Goal: Task Accomplishment & Management: Complete application form

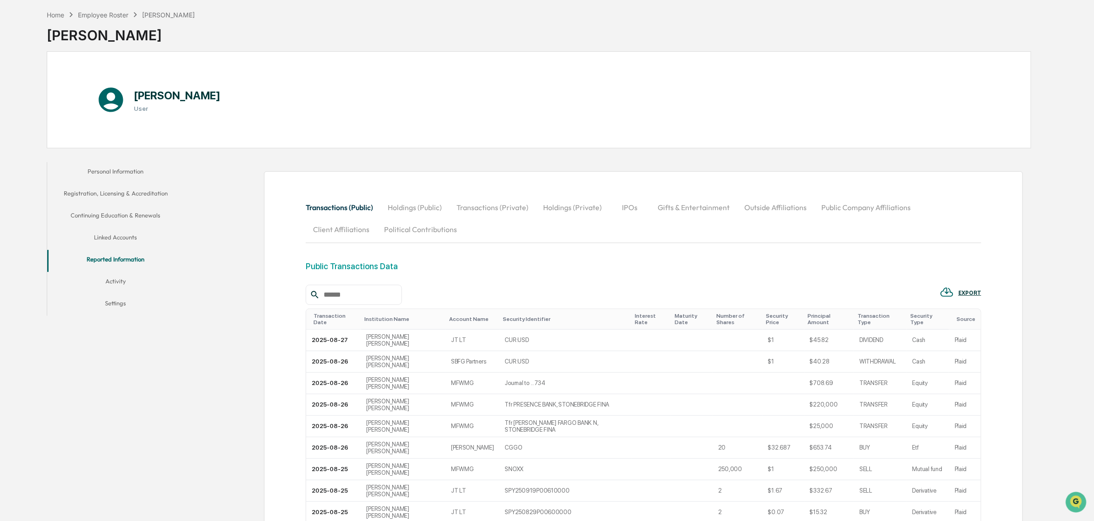
scroll to position [38, 0]
click at [775, 209] on button "Outside Affiliations" at bounding box center [775, 208] width 77 height 22
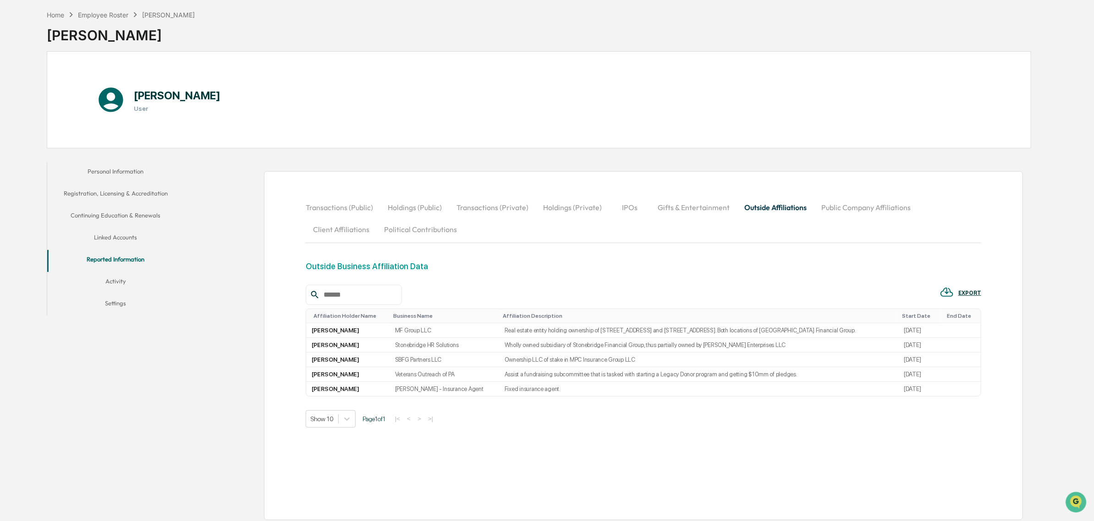
scroll to position [0, 0]
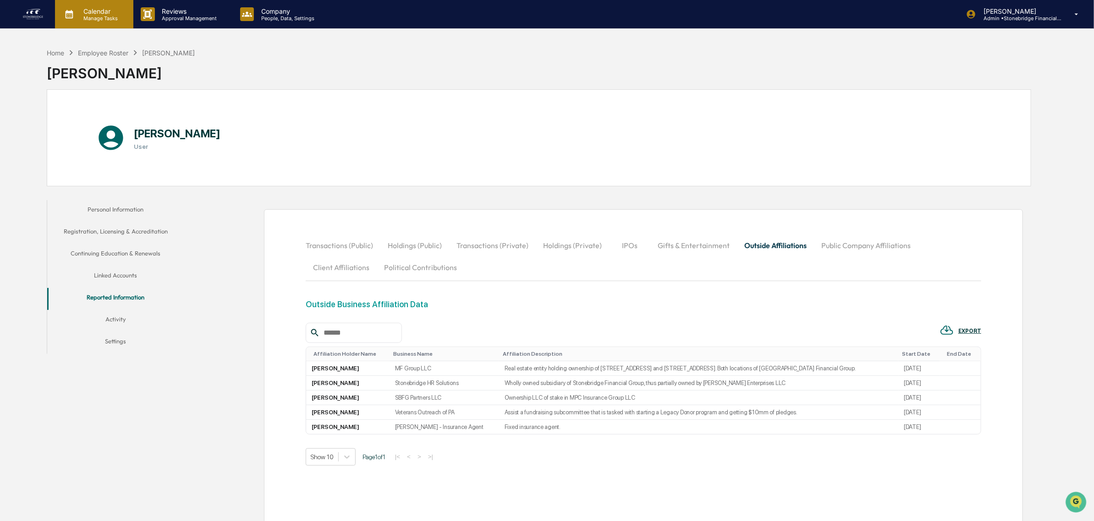
click at [104, 17] on p "Manage Tasks" at bounding box center [99, 18] width 46 height 6
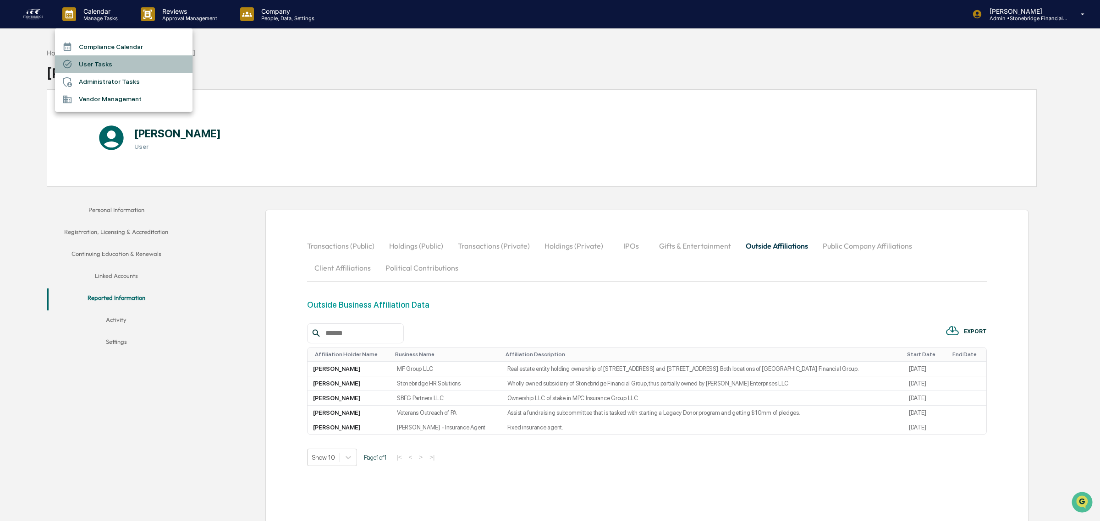
click at [74, 64] on div at bounding box center [70, 64] width 16 height 10
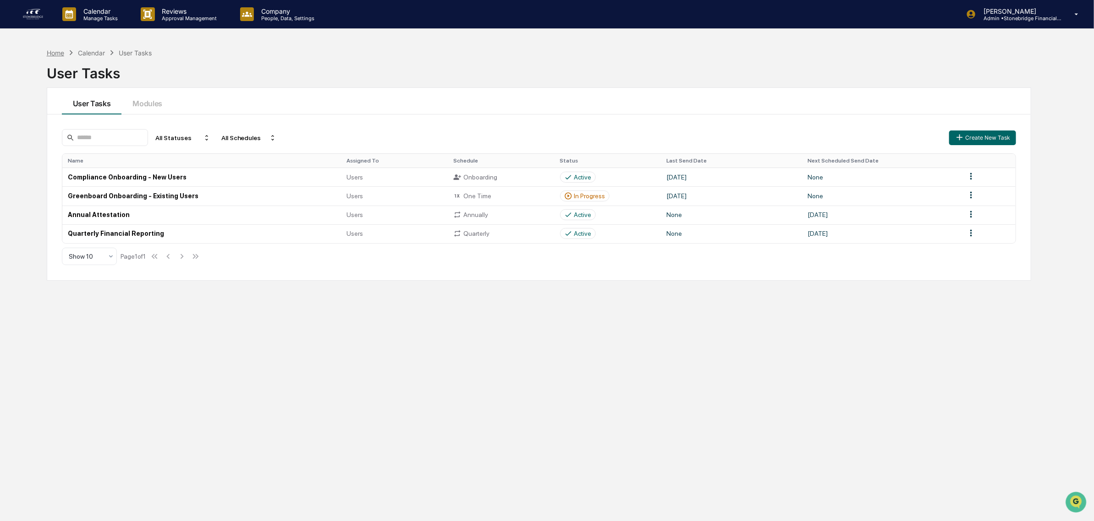
click at [47, 56] on div "Home" at bounding box center [55, 53] width 17 height 8
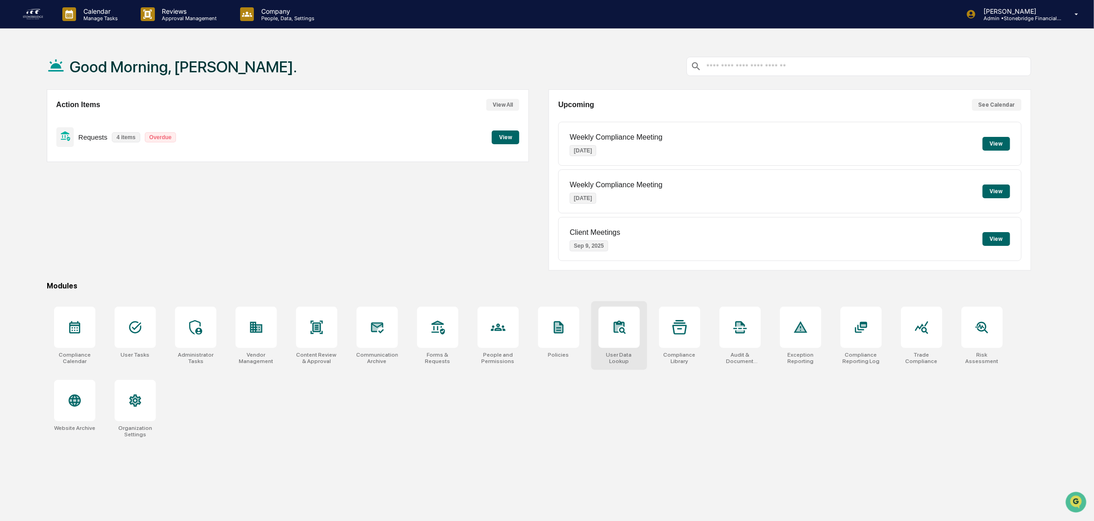
click at [623, 341] on div at bounding box center [618, 327] width 41 height 41
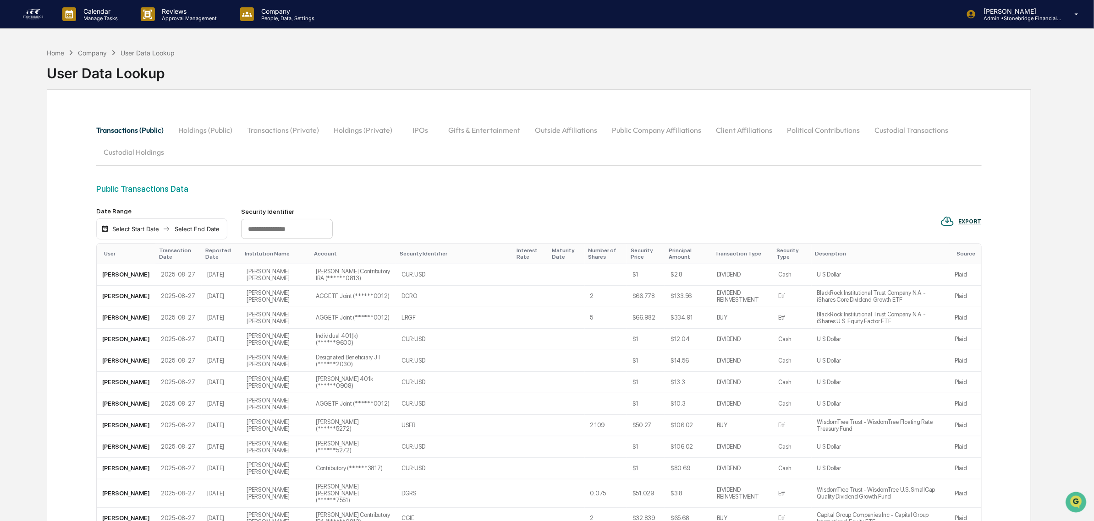
click at [574, 129] on button "Outside Affiliations" at bounding box center [565, 130] width 77 height 22
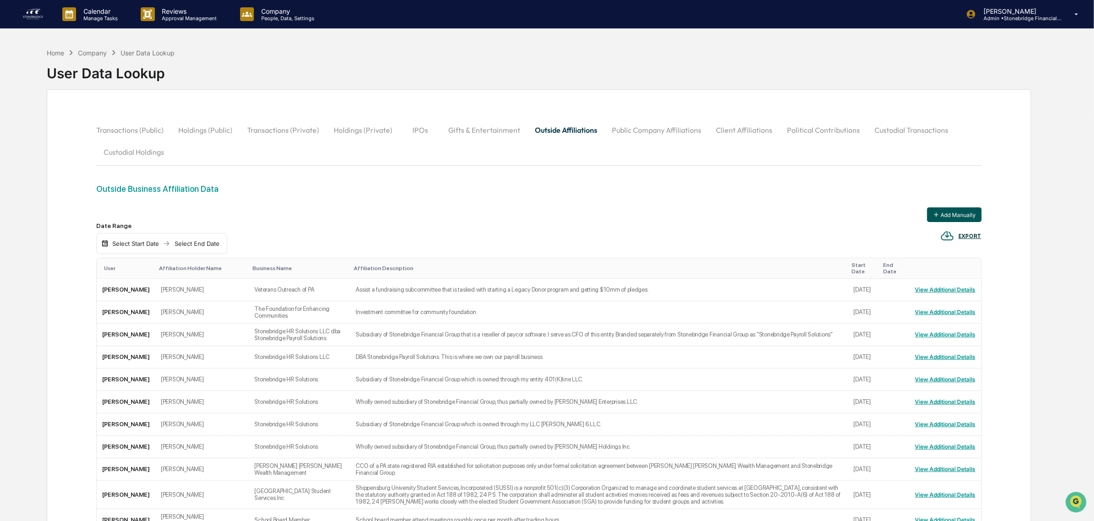
click at [958, 214] on button "Add Manually" at bounding box center [954, 215] width 55 height 15
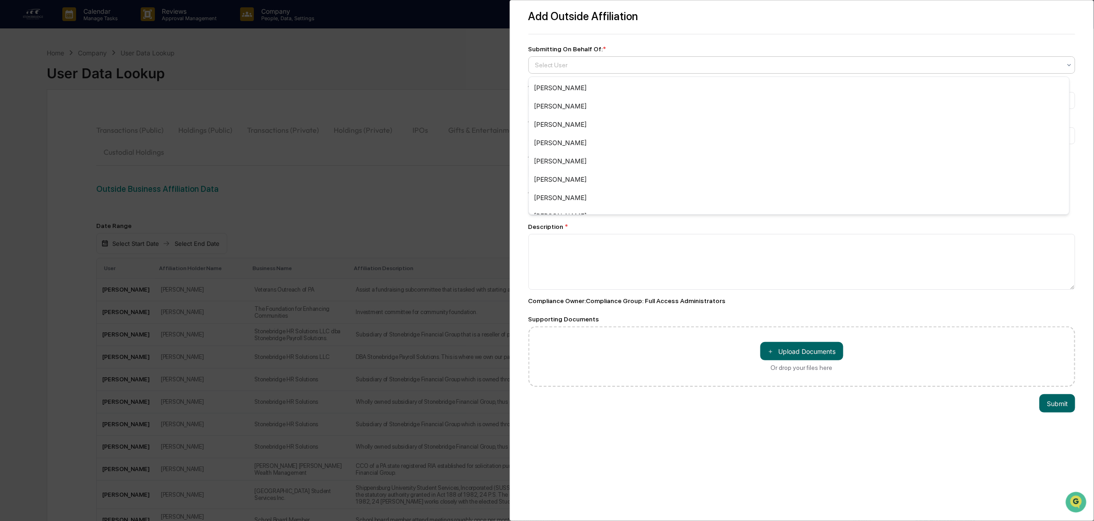
click at [578, 66] on div at bounding box center [798, 64] width 526 height 9
type input "*****"
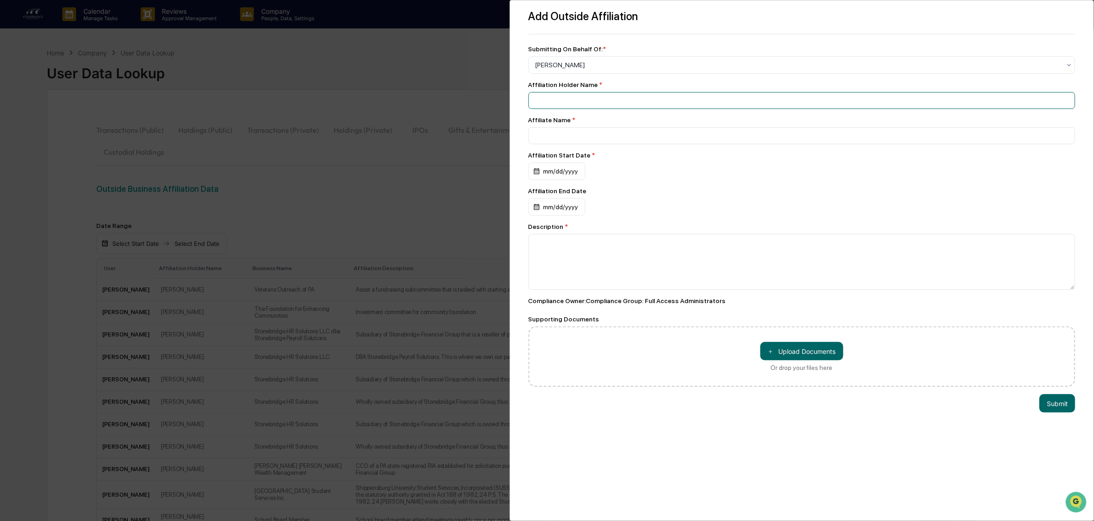
click at [574, 102] on input at bounding box center [801, 100] width 547 height 17
type input "**********"
click at [564, 178] on div "mm/dd/yyyy" at bounding box center [556, 171] width 57 height 17
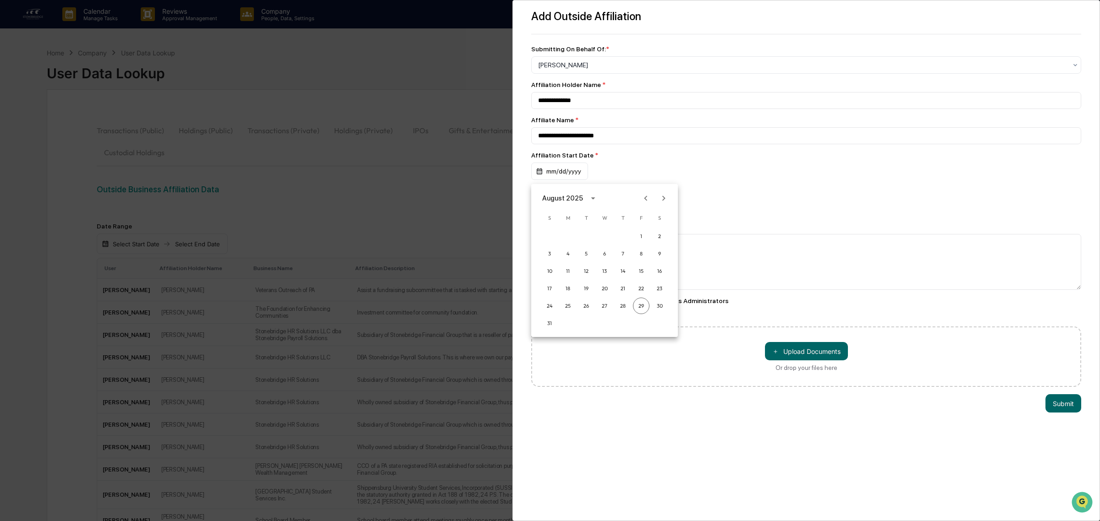
click at [571, 209] on span "M" at bounding box center [567, 218] width 16 height 18
click at [570, 202] on div "August 2025" at bounding box center [562, 198] width 41 height 10
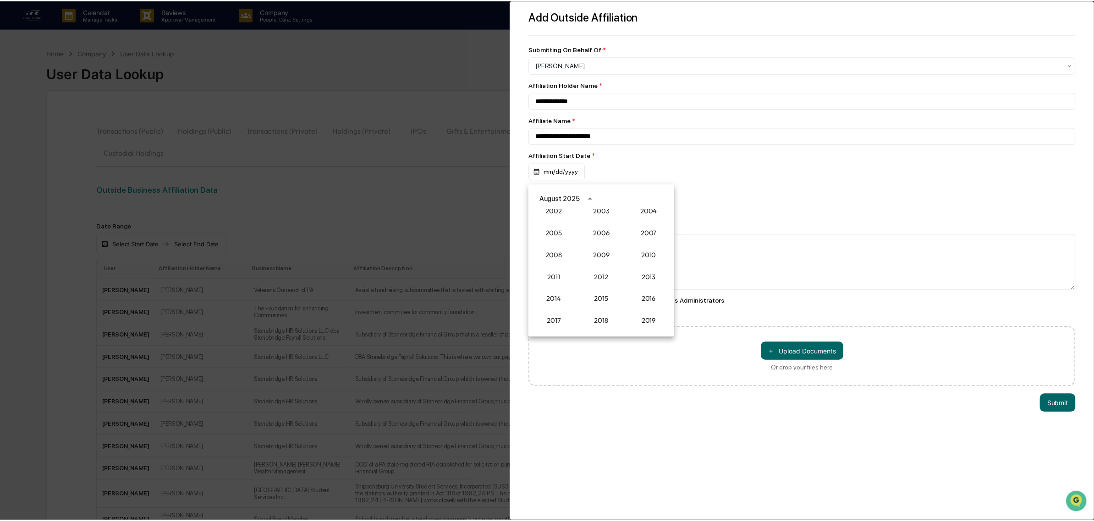
scroll to position [757, 0]
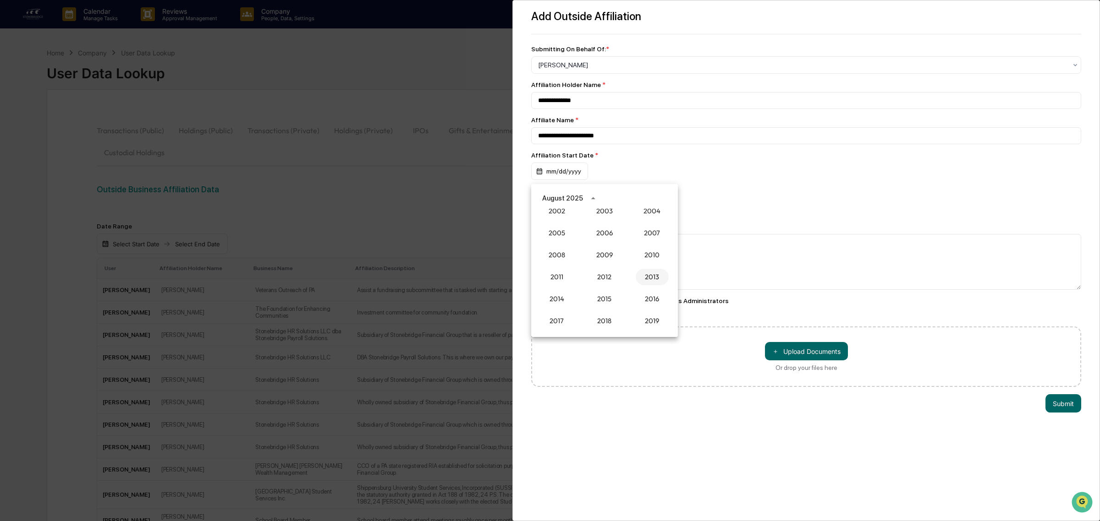
click at [655, 275] on button "2013" at bounding box center [652, 277] width 33 height 16
click at [598, 220] on button "Feb" at bounding box center [604, 221] width 33 height 16
click at [658, 257] on button "9" at bounding box center [659, 254] width 16 height 16
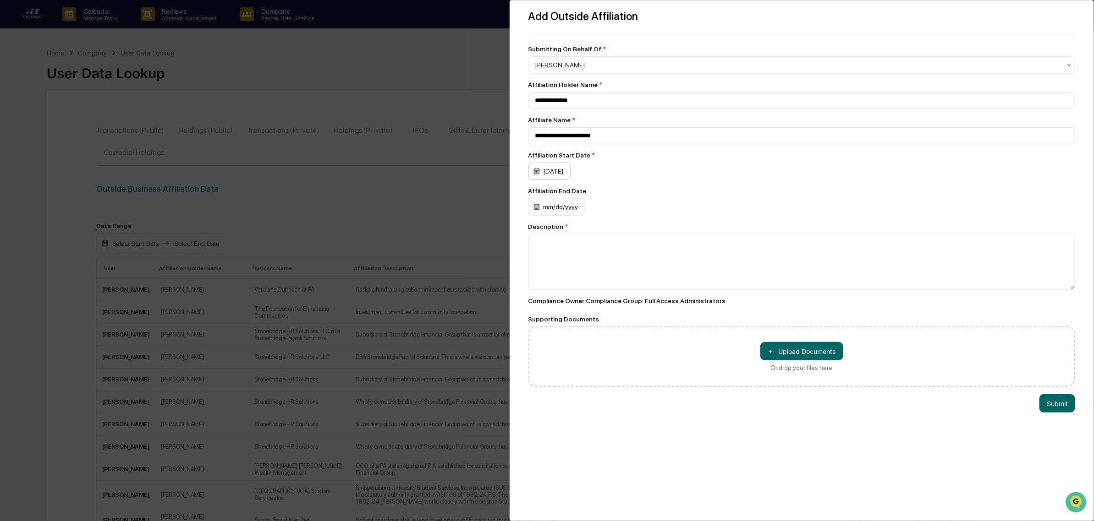
click at [560, 175] on div "02/09/2013" at bounding box center [549, 171] width 42 height 17
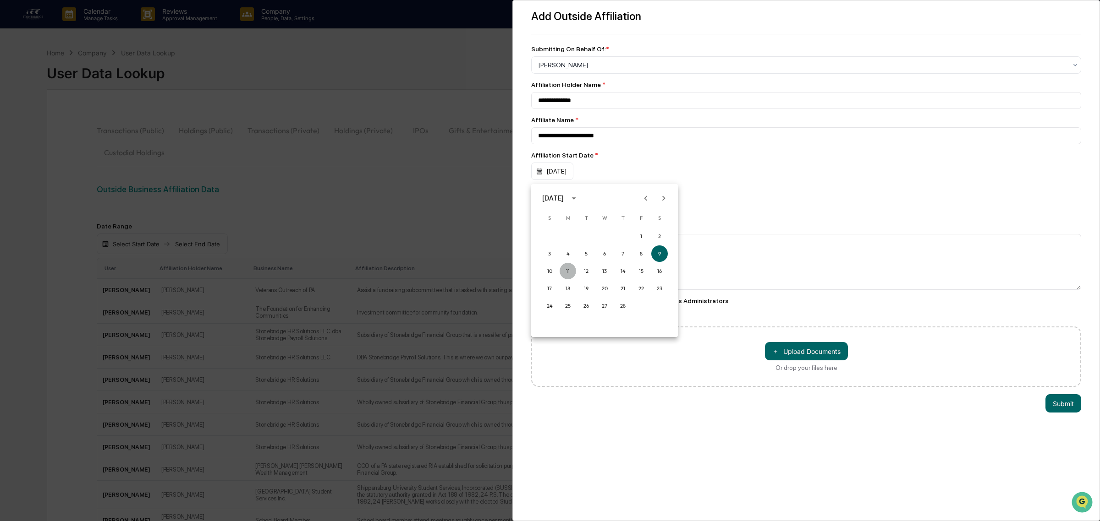
click at [566, 271] on button "11" at bounding box center [567, 271] width 16 height 16
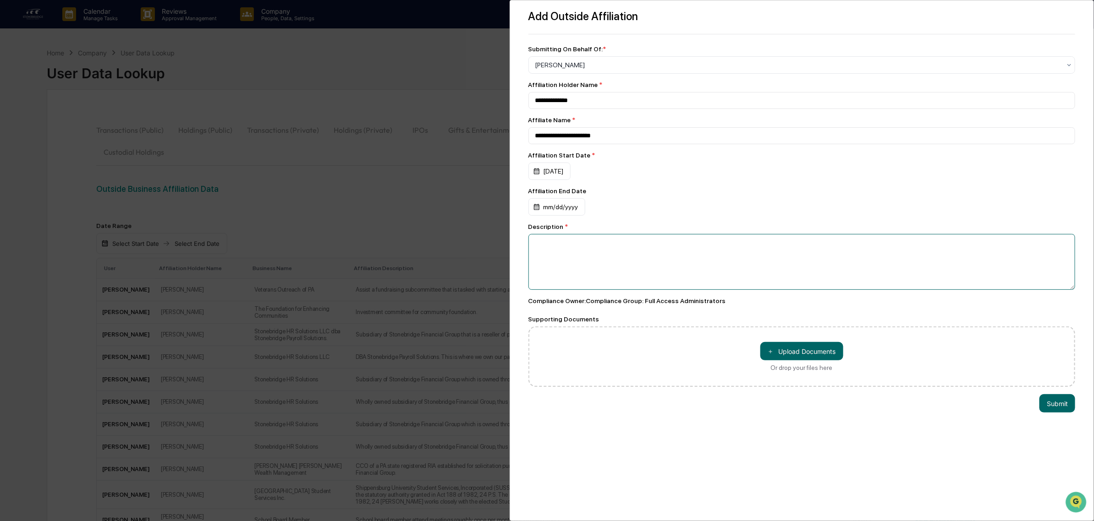
drag, startPoint x: 594, startPoint y: 252, endPoint x: 583, endPoint y: 269, distance: 19.8
click at [583, 269] on textarea at bounding box center [801, 262] width 547 height 56
type textarea "**********"
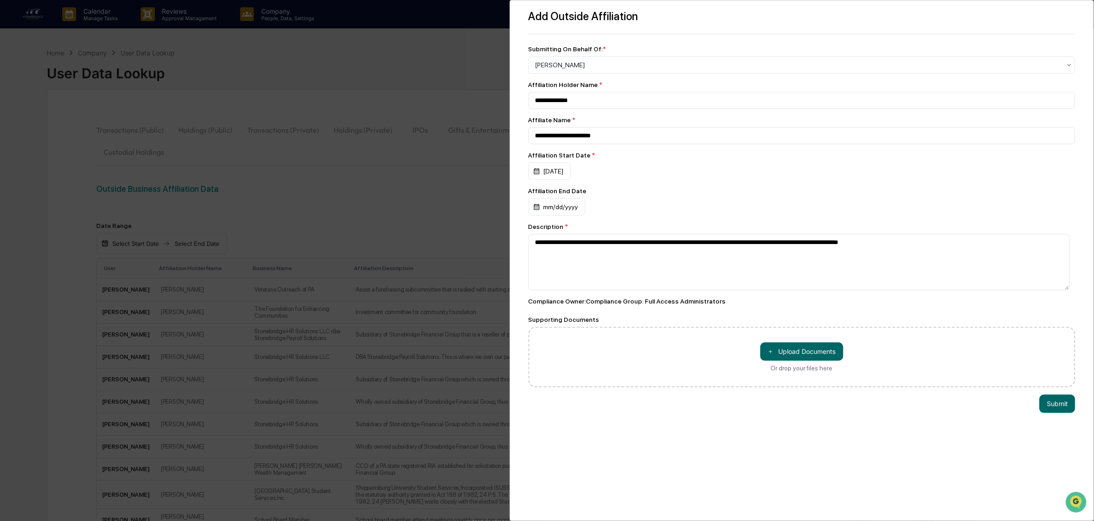
click at [789, 370] on div "＋ Upload Documents Or drop your files here" at bounding box center [801, 357] width 83 height 29
click at [0, 0] on input "＋ Upload Documents Or drop your files here" at bounding box center [0, 0] width 0 height 0
click at [1048, 433] on button "Submit" at bounding box center [1057, 423] width 36 height 18
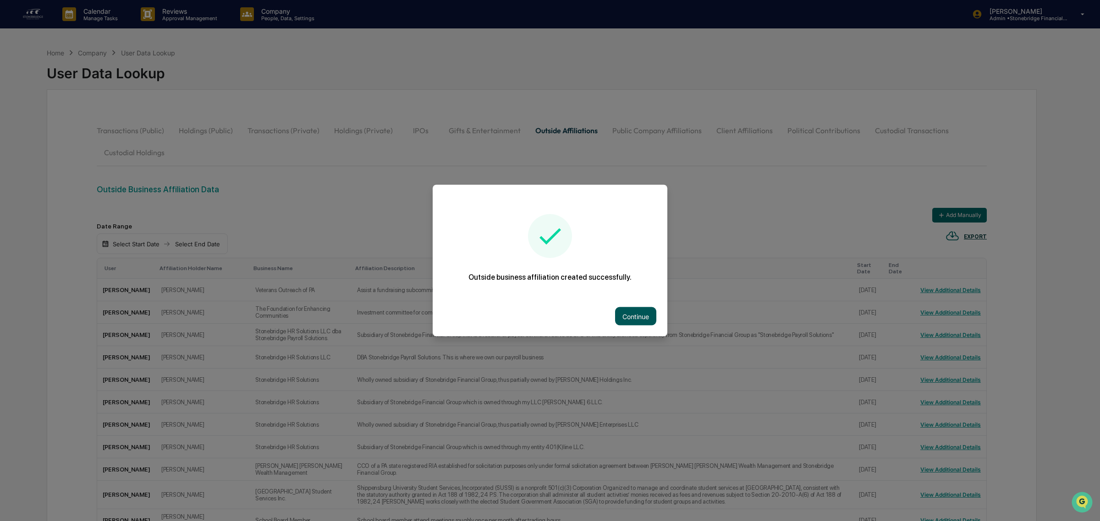
click at [646, 324] on button "Continue" at bounding box center [635, 316] width 41 height 18
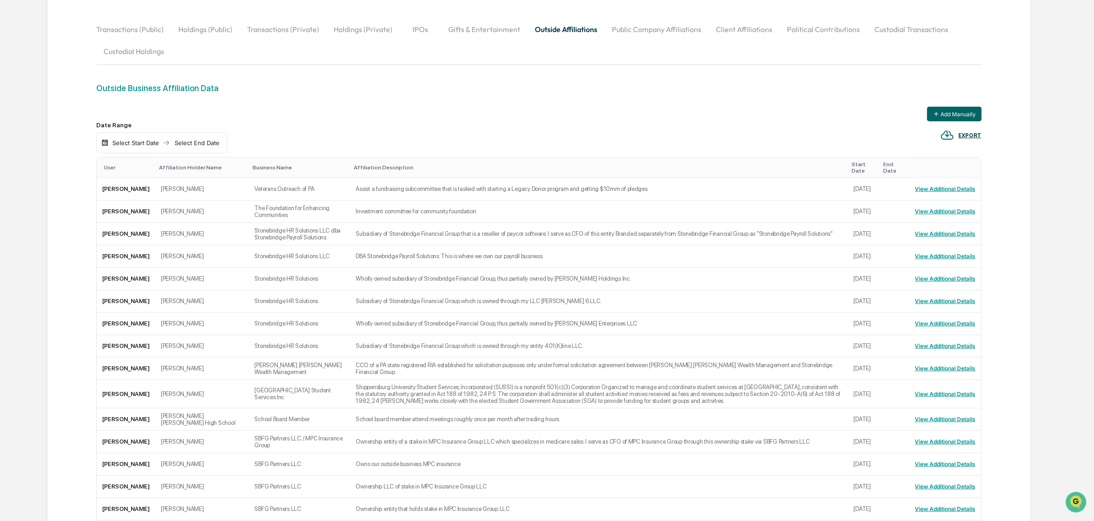
click at [115, 165] on div "User" at bounding box center [128, 167] width 48 height 6
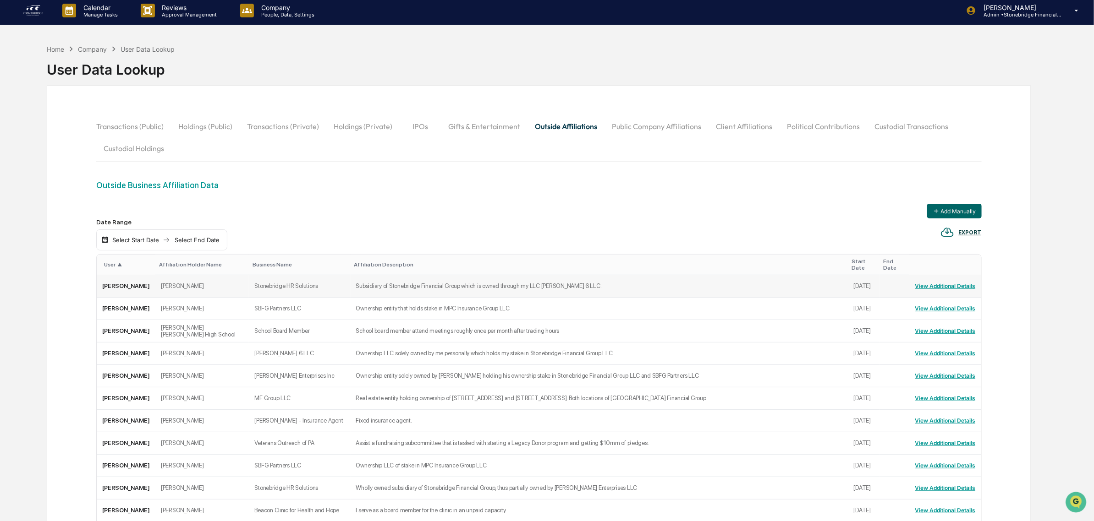
scroll to position [0, 0]
